Goal: Transaction & Acquisition: Purchase product/service

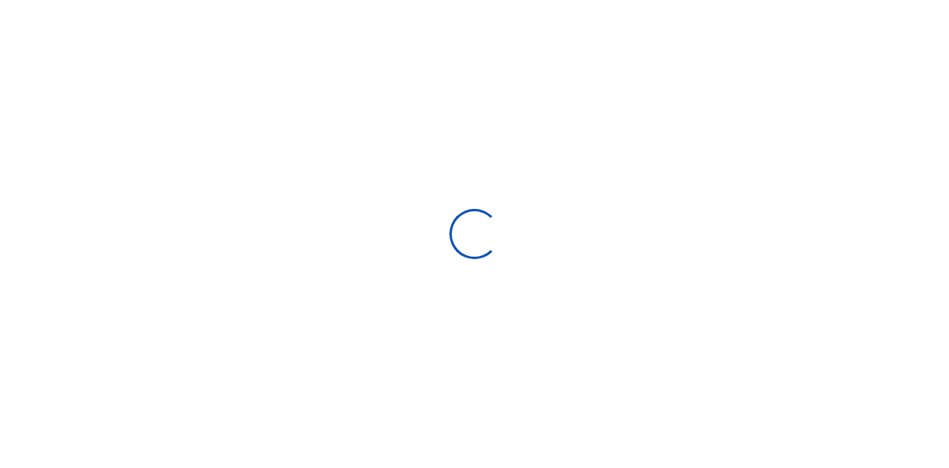
scroll to position [13, 13]
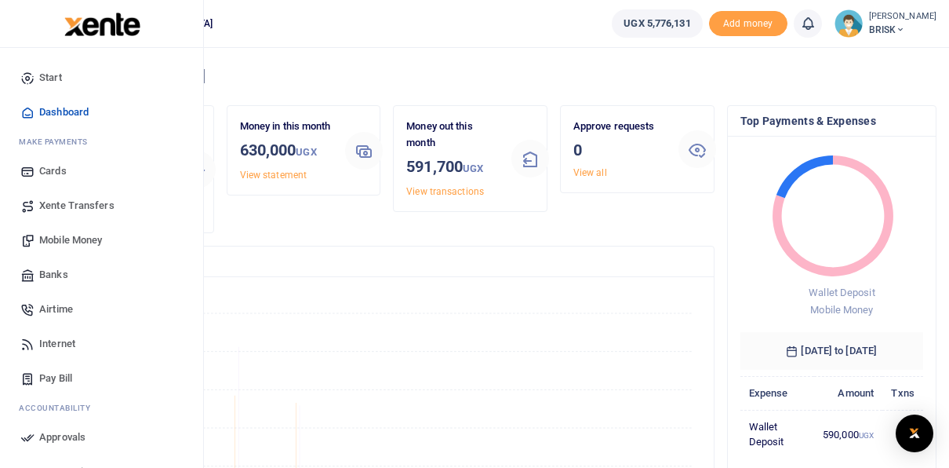
click at [51, 308] on span "Airtime" at bounding box center [56, 309] width 34 height 16
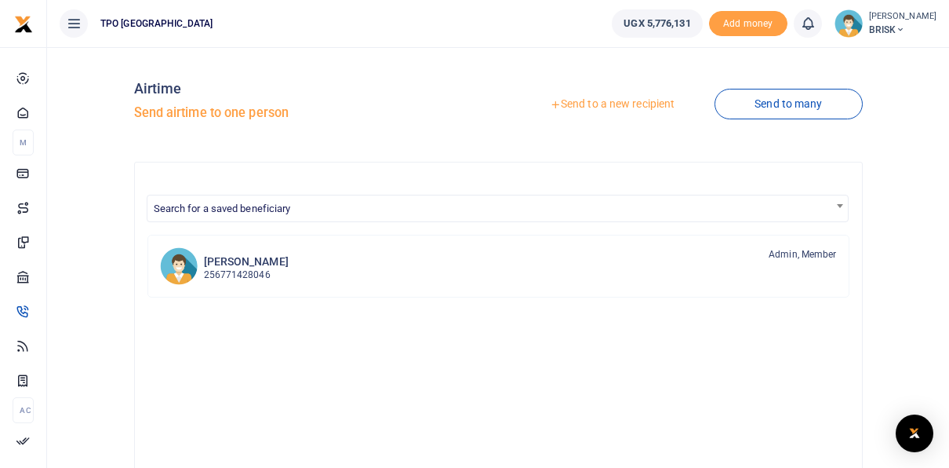
click at [595, 104] on link "Send to a new recipient" at bounding box center [612, 104] width 205 height 28
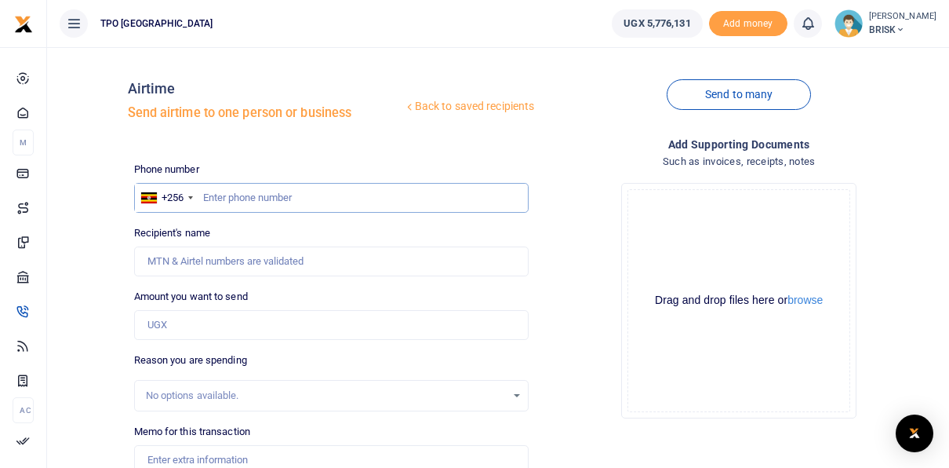
click at [249, 198] on input "text" at bounding box center [331, 198] width 395 height 30
type input "773572740"
type input "Isaac Lubangakene"
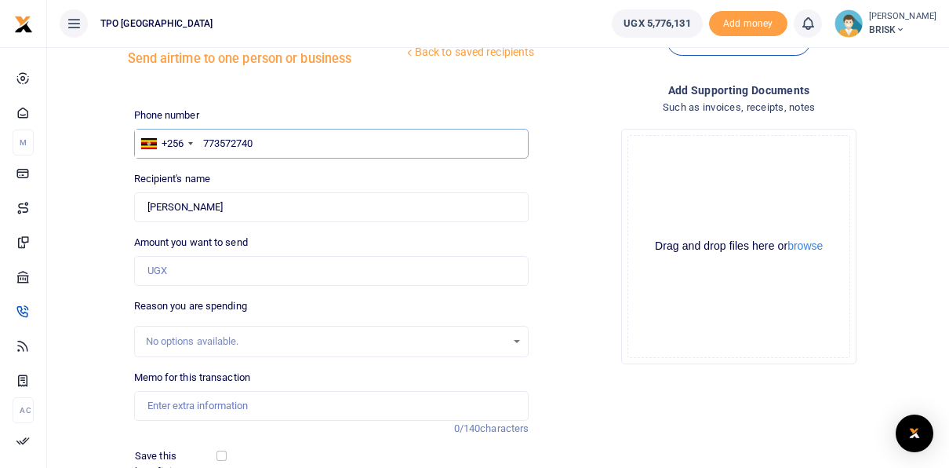
scroll to position [78, 0]
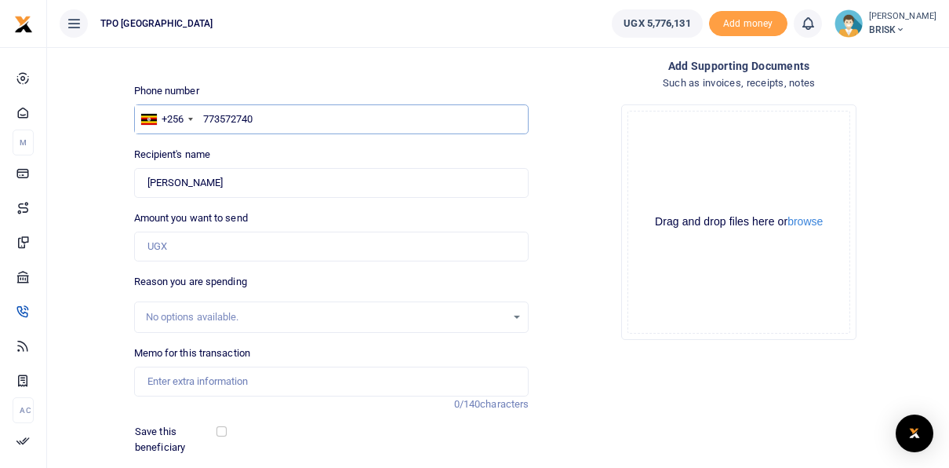
type input "773572740"
click at [187, 239] on input "Amount you want to send" at bounding box center [331, 246] width 395 height 30
type input "20,000"
click at [678, 411] on div "Add supporting Documents Such as invoices, receipts, notes Drop your files here…" at bounding box center [739, 284] width 408 height 455
click at [517, 316] on div "No options available." at bounding box center [332, 316] width 394 height 17
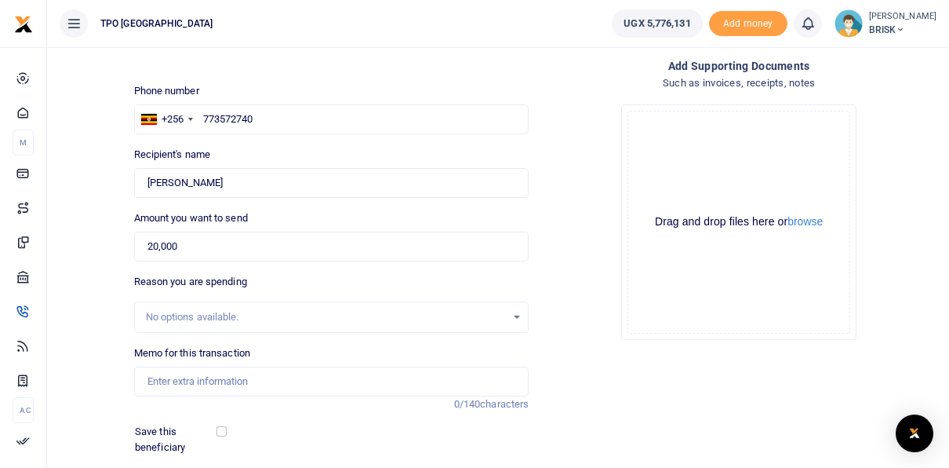
click at [517, 316] on div "No options available." at bounding box center [332, 316] width 394 height 17
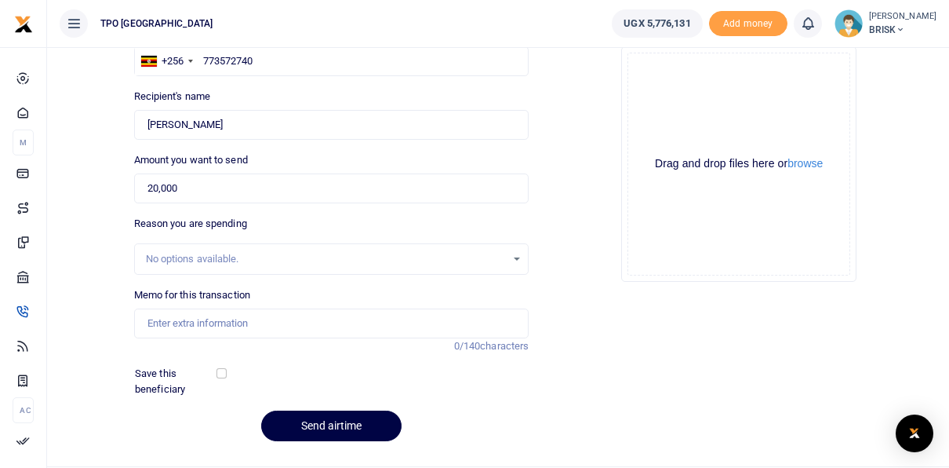
scroll to position [157, 0]
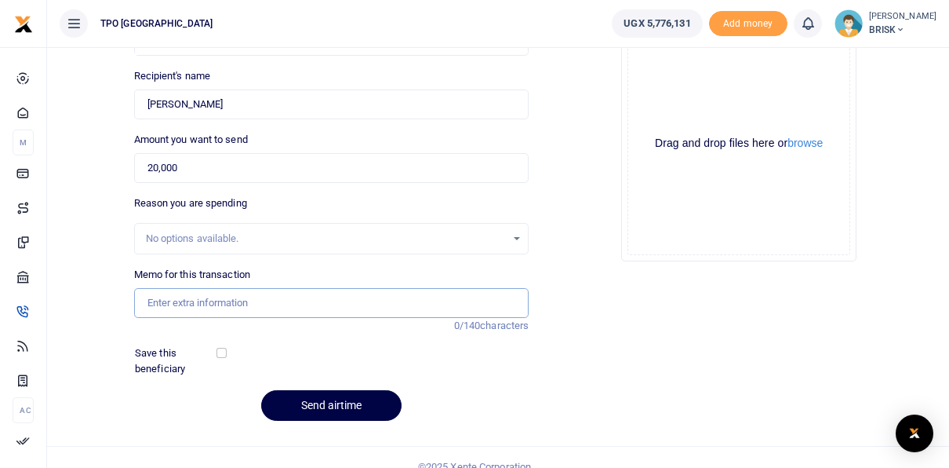
click at [310, 306] on input "Memo for this transaction" at bounding box center [331, 303] width 395 height 30
type input "September 2025 airtime"
click at [501, 380] on div "Phone number +256 Uganda +256 773572740 Phone is required. Recipient's name Fou…" at bounding box center [332, 219] width 408 height 429
click at [344, 399] on button "Send airtime" at bounding box center [331, 405] width 140 height 31
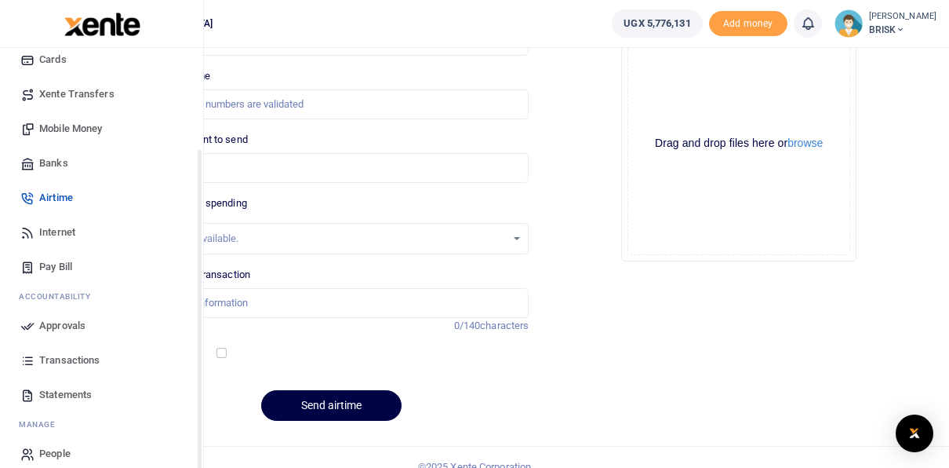
scroll to position [126, 0]
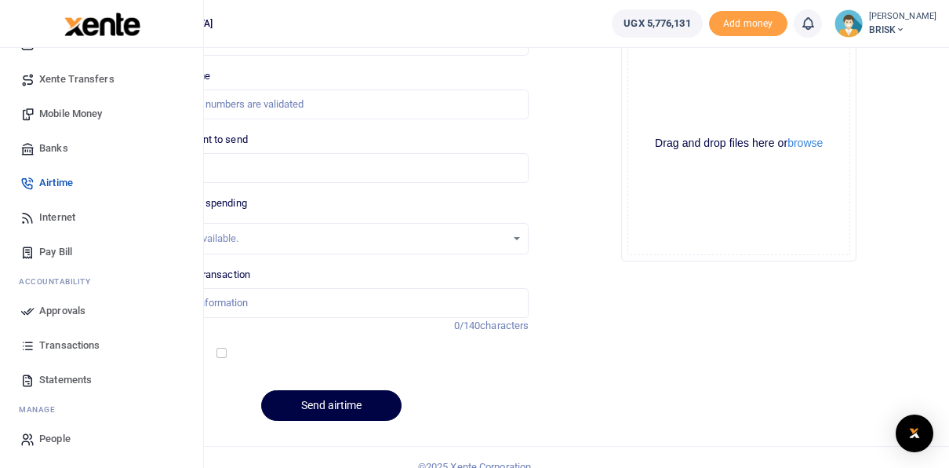
click at [67, 311] on span "Approvals" at bounding box center [62, 311] width 46 height 16
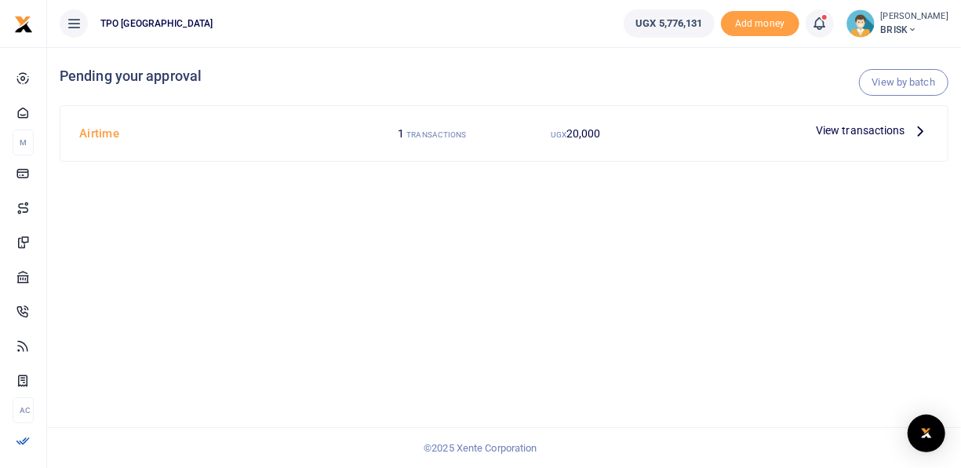
click at [912, 128] on icon at bounding box center [920, 130] width 17 height 17
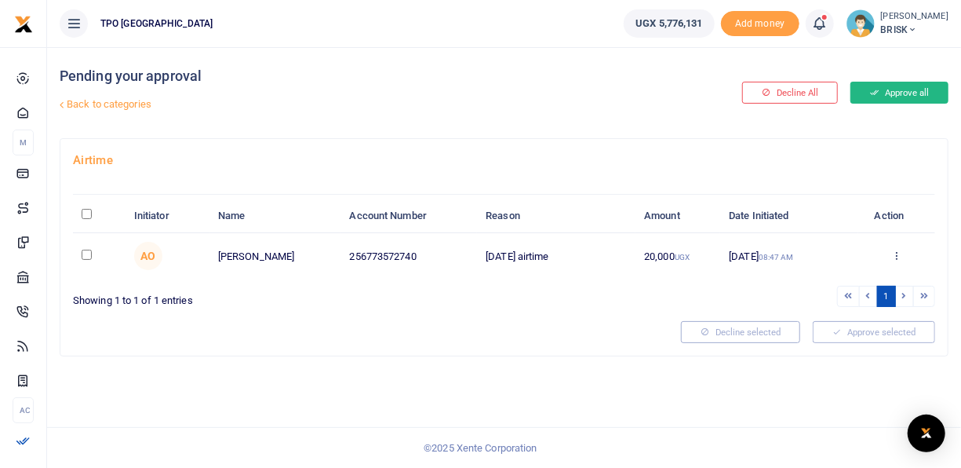
click at [881, 92] on button "Approve all" at bounding box center [899, 93] width 98 height 22
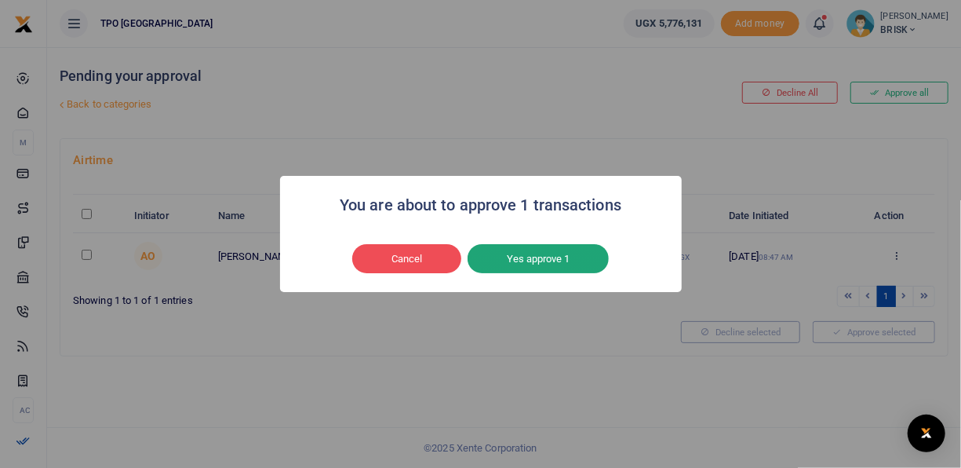
click at [534, 255] on button "Yes approve 1" at bounding box center [538, 259] width 141 height 30
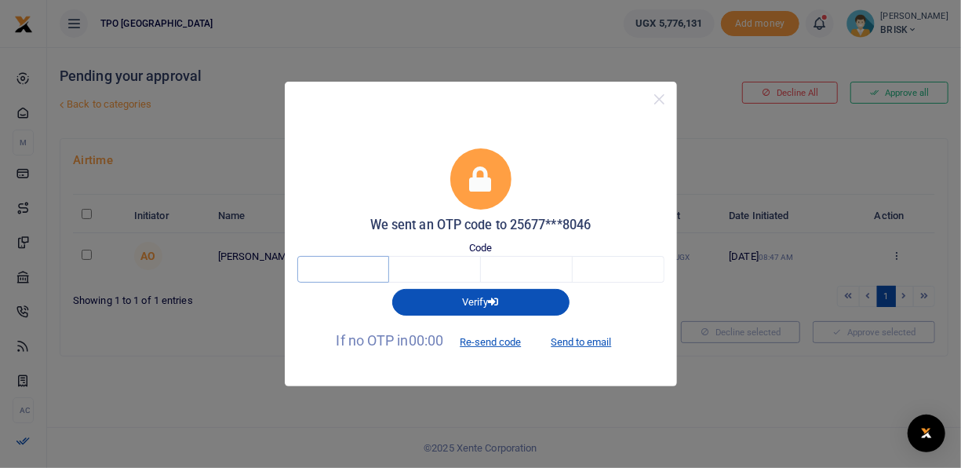
click at [326, 271] on input "text" at bounding box center [343, 269] width 92 height 27
click at [322, 268] on input "text" at bounding box center [343, 269] width 92 height 27
type input "2"
type input "4"
type input "9"
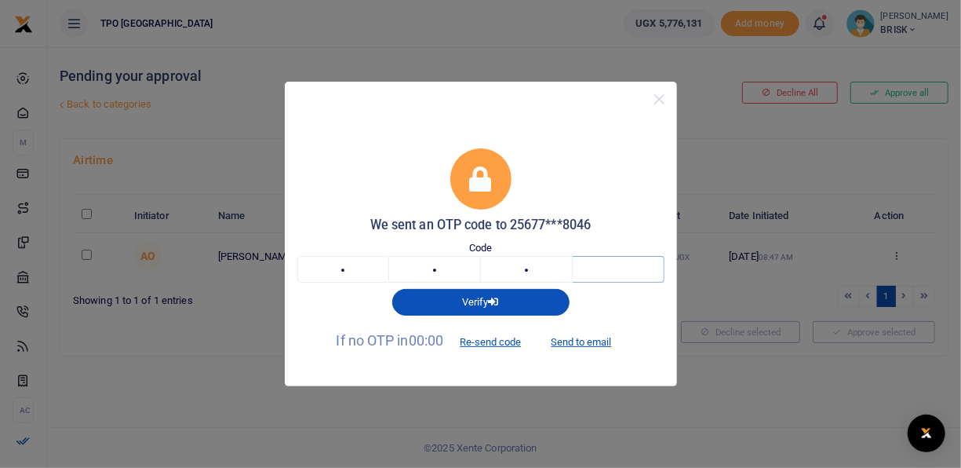
type input "0"
